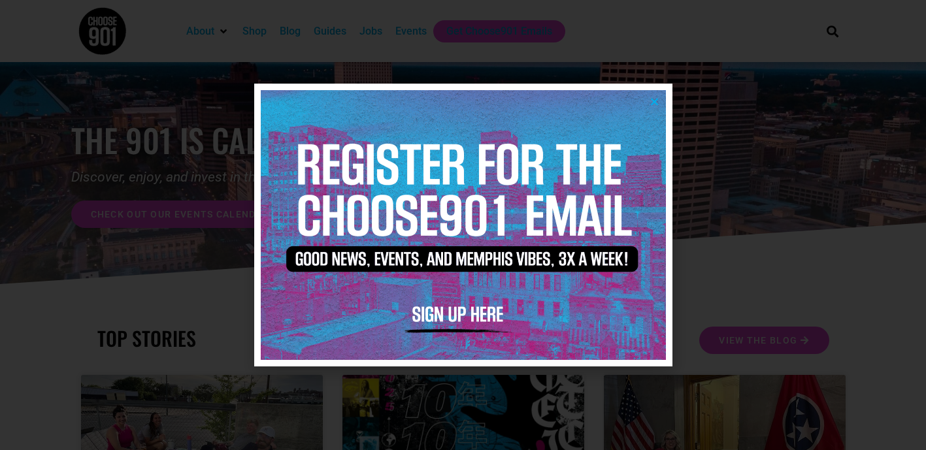
click at [655, 102] on icon "Close" at bounding box center [655, 102] width 10 height 10
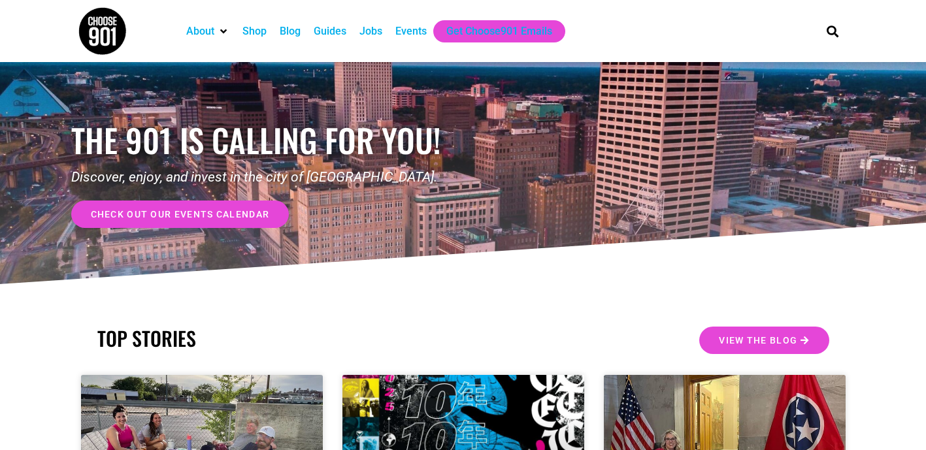
click at [379, 32] on div "Jobs" at bounding box center [371, 32] width 23 height 16
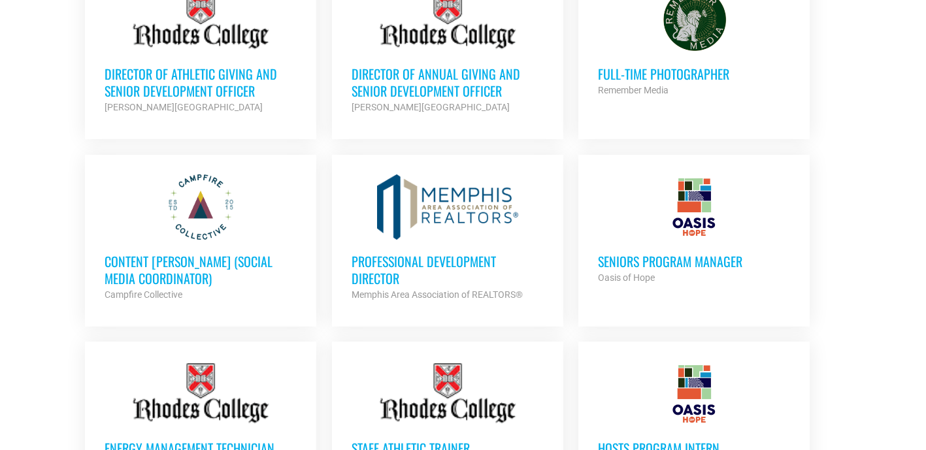
scroll to position [656, 0]
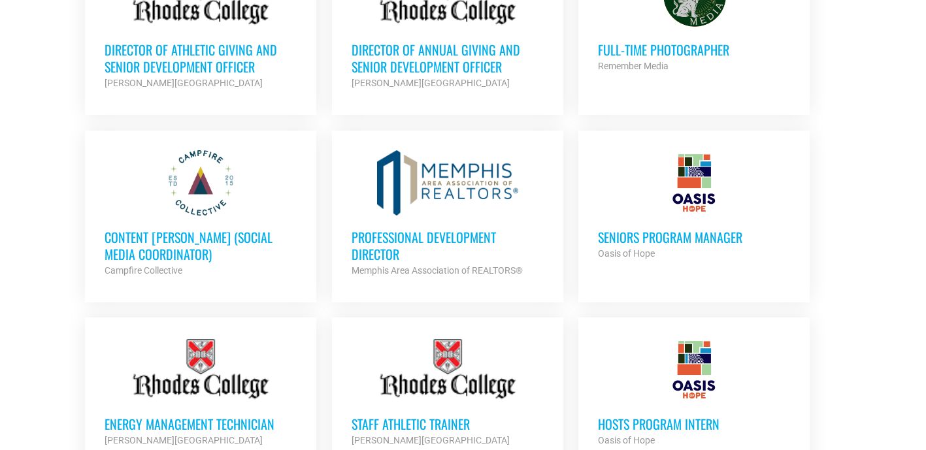
click at [688, 241] on h3 "Seniors Program Manager" at bounding box center [694, 237] width 192 height 17
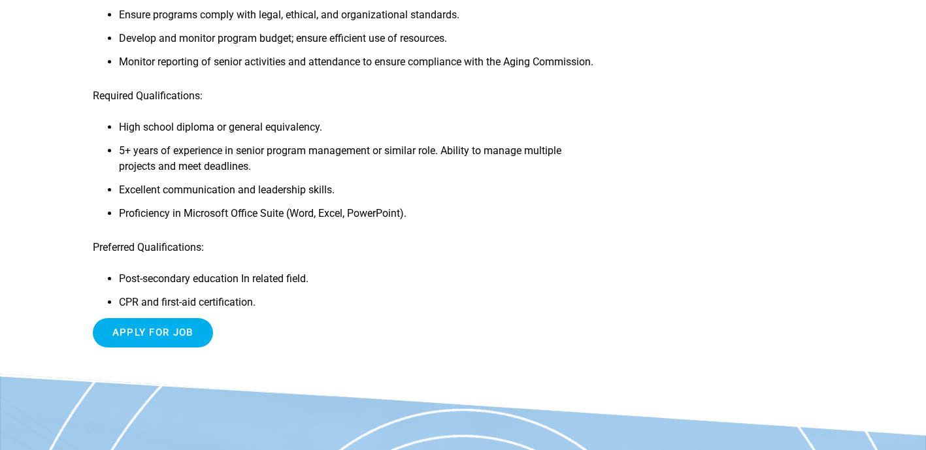
scroll to position [537, 0]
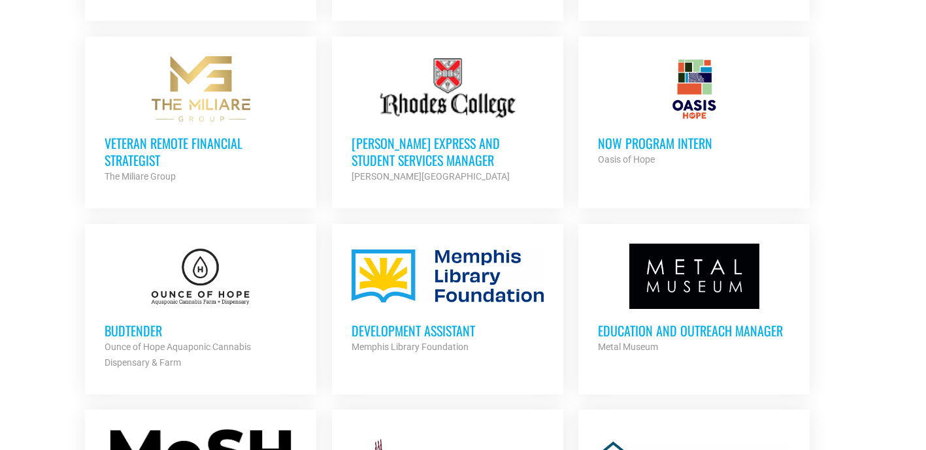
scroll to position [1205, 0]
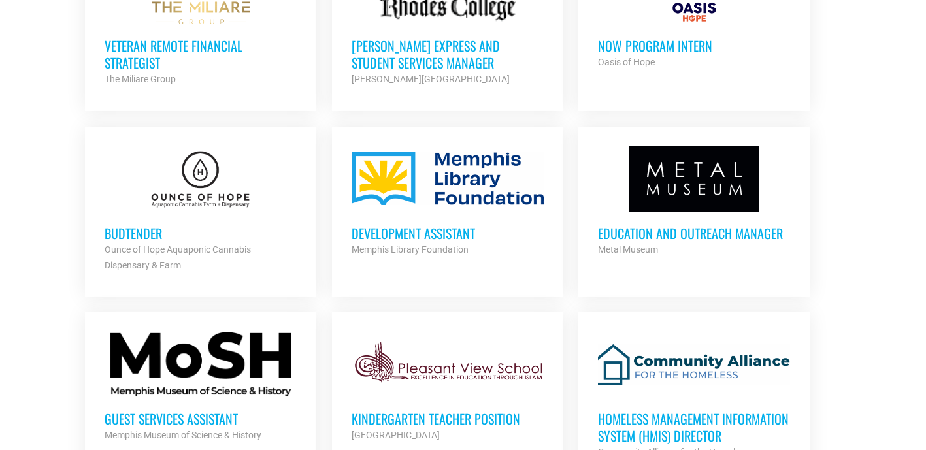
click at [454, 40] on h3 "[PERSON_NAME] Express and Student Services Manager" at bounding box center [448, 54] width 192 height 34
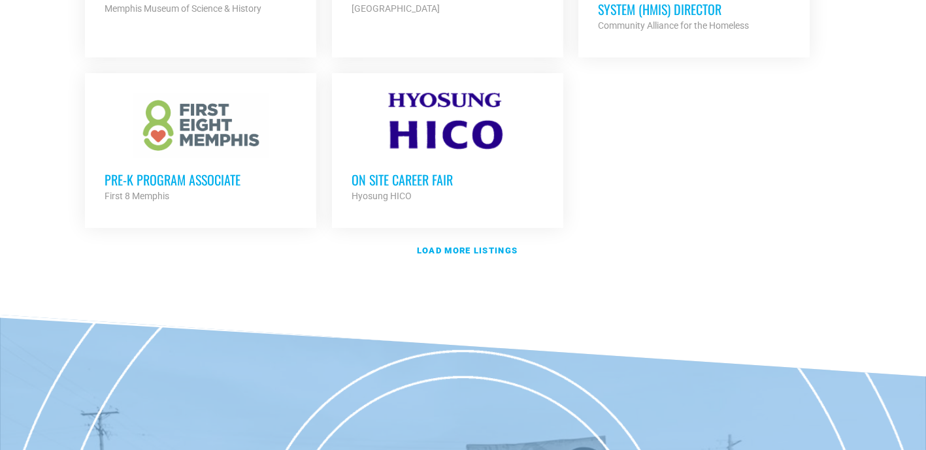
scroll to position [1634, 0]
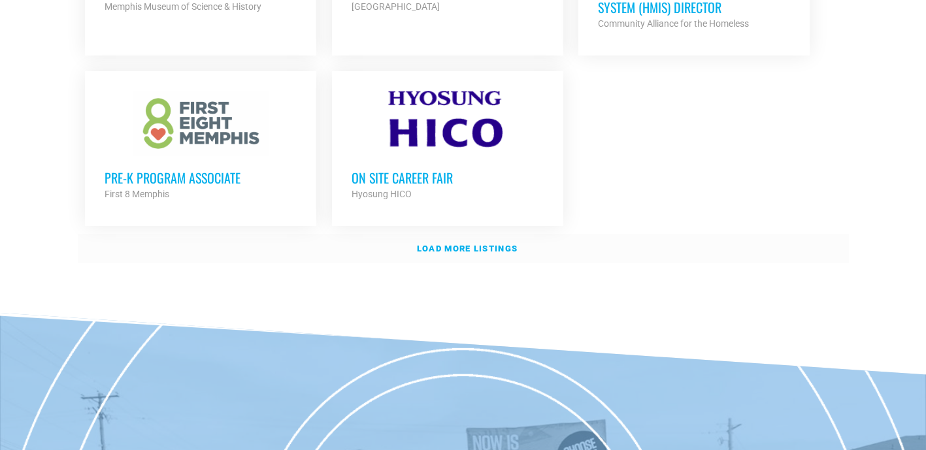
click at [477, 244] on strong "Load more listings" at bounding box center [467, 249] width 101 height 10
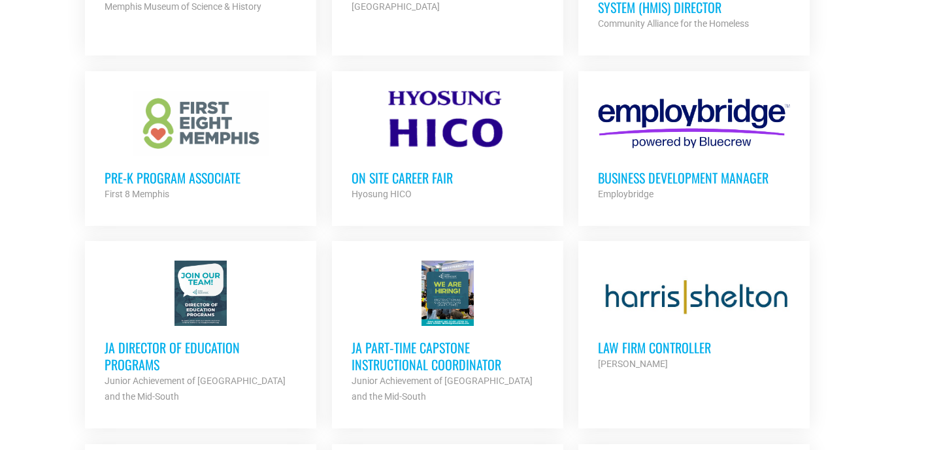
click at [688, 171] on h3 "Business Development Manager" at bounding box center [694, 177] width 192 height 17
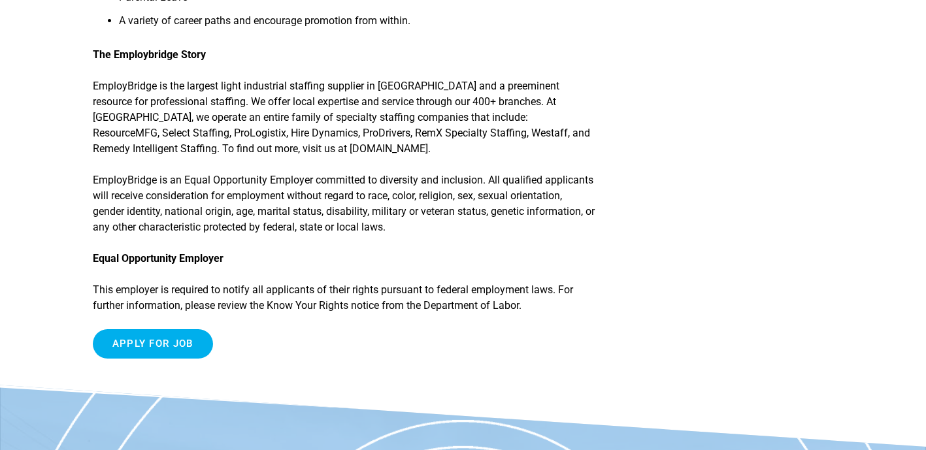
scroll to position [909, 0]
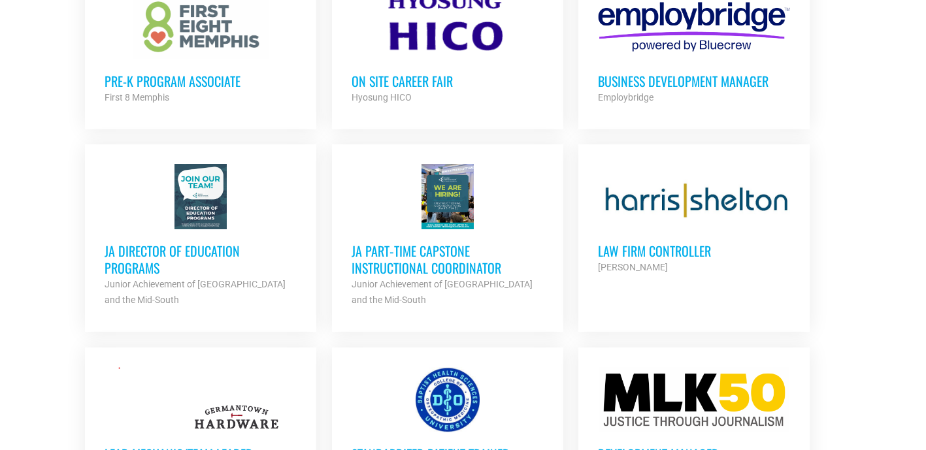
scroll to position [1742, 0]
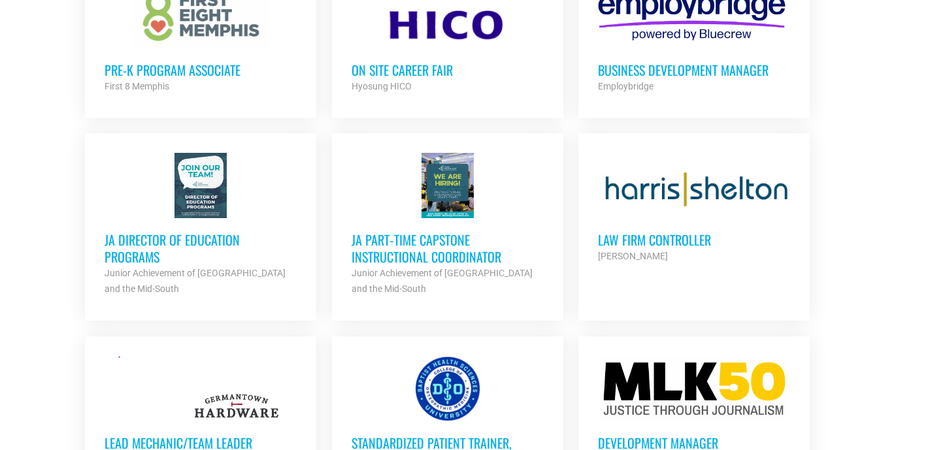
click at [109, 244] on h3 "JA Director of Education Programs" at bounding box center [201, 248] width 192 height 34
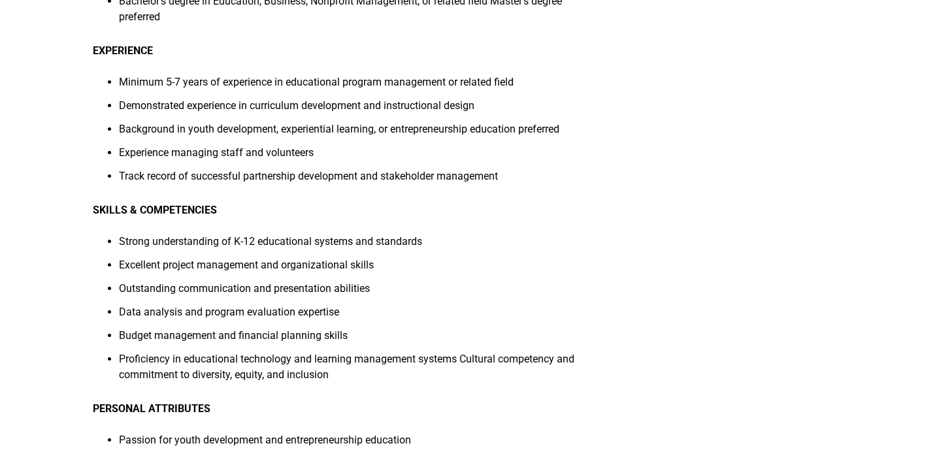
scroll to position [1172, 0]
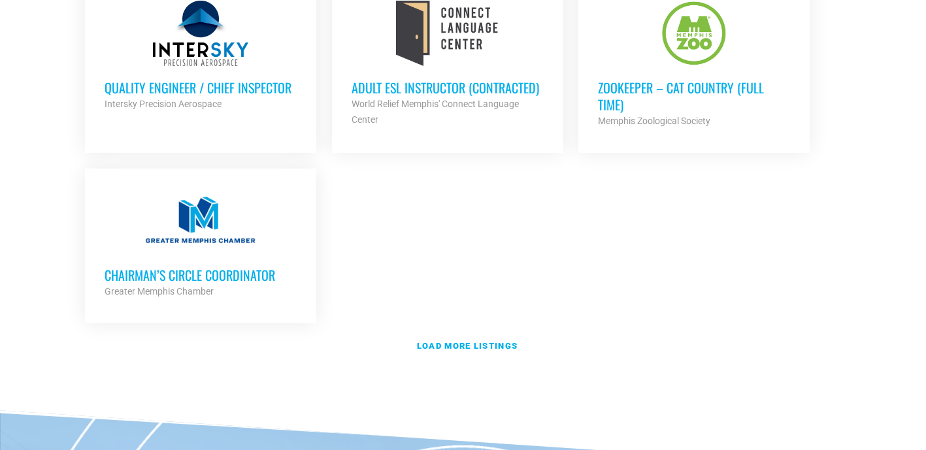
scroll to position [2877, 0]
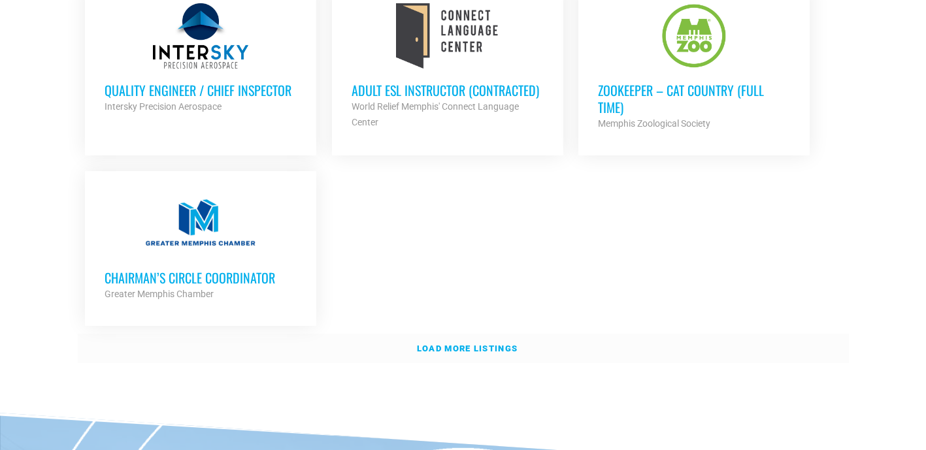
click at [468, 344] on strong "Load more listings" at bounding box center [467, 349] width 101 height 10
